Goal: Task Accomplishment & Management: Manage account settings

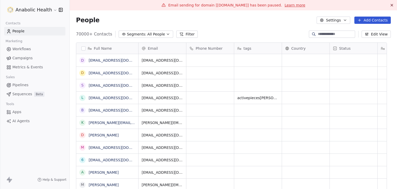
scroll to position [162, 319]
click at [370, 36] on button "Edit View" at bounding box center [376, 33] width 29 height 7
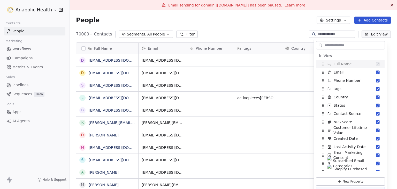
click at [352, 43] on input "text" at bounding box center [354, 45] width 61 height 7
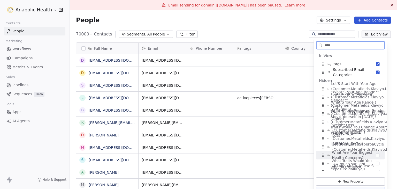
scroll to position [0, 0]
drag, startPoint x: 338, startPoint y: 46, endPoint x: 278, endPoint y: 42, distance: 60.4
click at [278, 42] on body "Anabolic Health Contacts People Marketing Workflows Campaigns Metrics & Events …" at bounding box center [198, 94] width 397 height 189
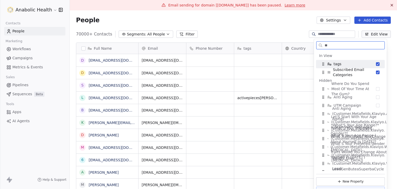
type input "*"
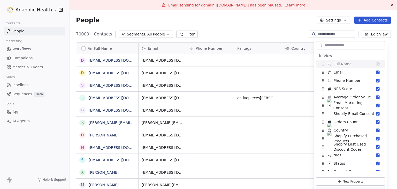
click at [273, 37] on div "70000+ Contacts Segments: All People Filter Edit View" at bounding box center [233, 34] width 327 height 8
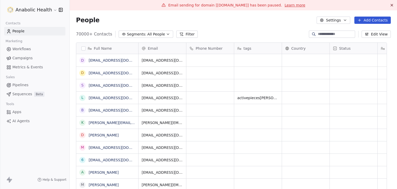
scroll to position [4, 0]
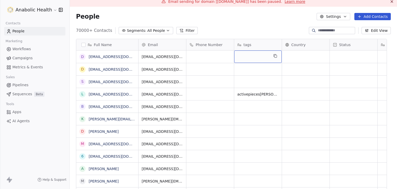
click at [259, 59] on div "grid" at bounding box center [258, 56] width 48 height 12
click at [263, 22] on html "Anabolic Health Contacts People Marketing Workflows Campaigns Metrics & Events …" at bounding box center [198, 94] width 397 height 189
click at [251, 46] on div "tags" at bounding box center [257, 44] width 40 height 5
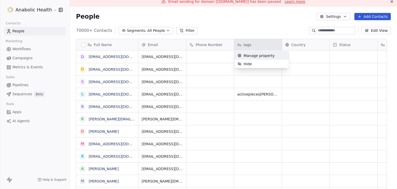
click at [254, 56] on span "Manage property" at bounding box center [259, 55] width 31 height 5
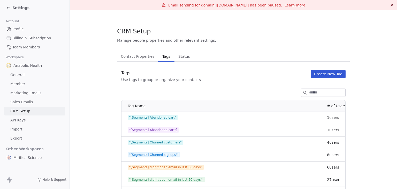
click at [135, 56] on span "Contact Properties" at bounding box center [138, 56] width 38 height 7
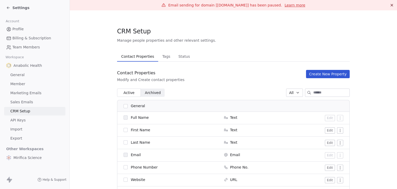
click at [160, 59] on span "Tags" at bounding box center [166, 56] width 12 height 7
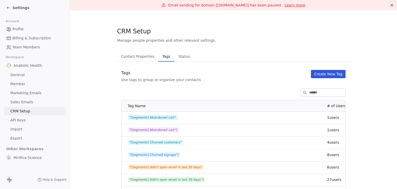
click at [18, 6] on span "Settings" at bounding box center [20, 7] width 17 height 5
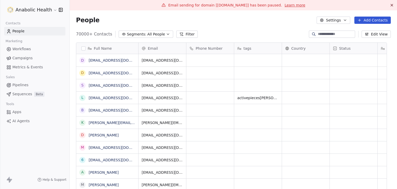
scroll to position [4, 0]
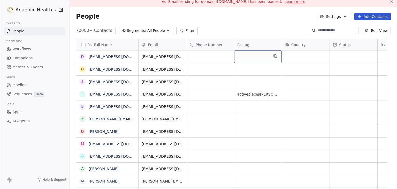
click at [257, 54] on div "grid" at bounding box center [258, 56] width 48 height 12
click at [257, 123] on html "Anabolic Health Contacts People Marketing Workflows Campaigns Metrics & Events …" at bounding box center [198, 94] width 397 height 189
click at [257, 41] on div "tags" at bounding box center [258, 44] width 48 height 11
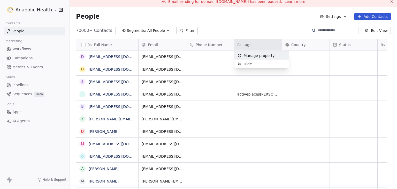
click at [256, 56] on span "Manage property" at bounding box center [259, 55] width 31 height 5
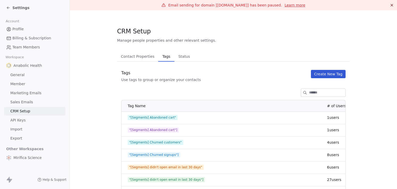
click at [134, 58] on span "Contact Properties" at bounding box center [138, 56] width 38 height 7
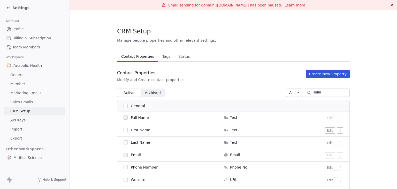
click at [10, 6] on div "Settings" at bounding box center [17, 7] width 23 height 5
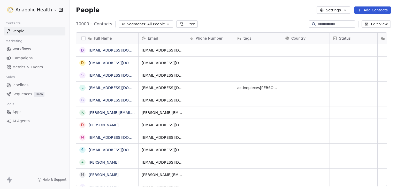
scroll to position [10, 0]
drag, startPoint x: 397, startPoint y: 53, endPoint x: 396, endPoint y: 62, distance: 9.3
click at [396, 62] on div "Email sending for domain [[DOMAIN_NAME]] has been paused. Learn more People Set…" at bounding box center [233, 94] width 327 height 189
click at [253, 74] on div "grid" at bounding box center [258, 75] width 48 height 12
click at [254, 36] on html "Anabolic Health Contacts People Marketing Workflows Campaigns Metrics & Events …" at bounding box center [198, 94] width 397 height 189
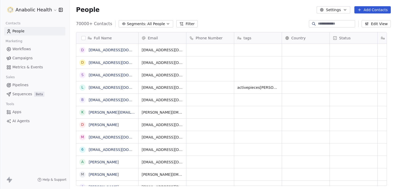
click at [254, 36] on div "tags" at bounding box center [257, 37] width 40 height 5
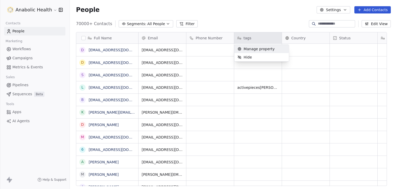
click at [266, 48] on span "Manage property" at bounding box center [259, 48] width 31 height 5
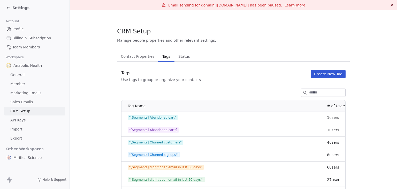
click at [21, 7] on span "Settings" at bounding box center [20, 7] width 17 height 5
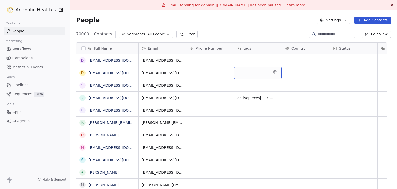
scroll to position [4, 0]
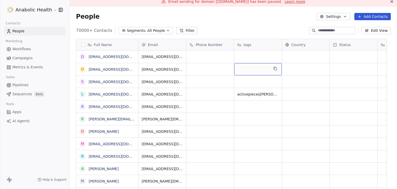
click at [255, 68] on div "grid" at bounding box center [258, 69] width 48 height 12
click at [250, 58] on html "Anabolic Health Contacts People Marketing Workflows Campaigns Metrics & Events …" at bounding box center [198, 94] width 397 height 189
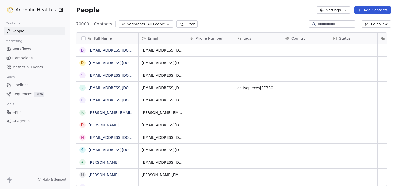
scroll to position [10, 0]
click at [14, 9] on html "Anabolic Health Contacts People Marketing Workflows Campaigns Metrics & Events …" at bounding box center [198, 94] width 397 height 189
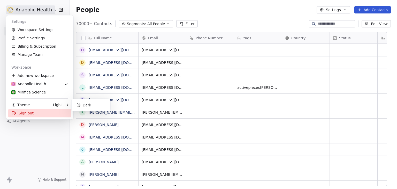
click at [23, 114] on div "Sign out" at bounding box center [39, 113] width 63 height 8
